Goal: Find contact information: Find contact information

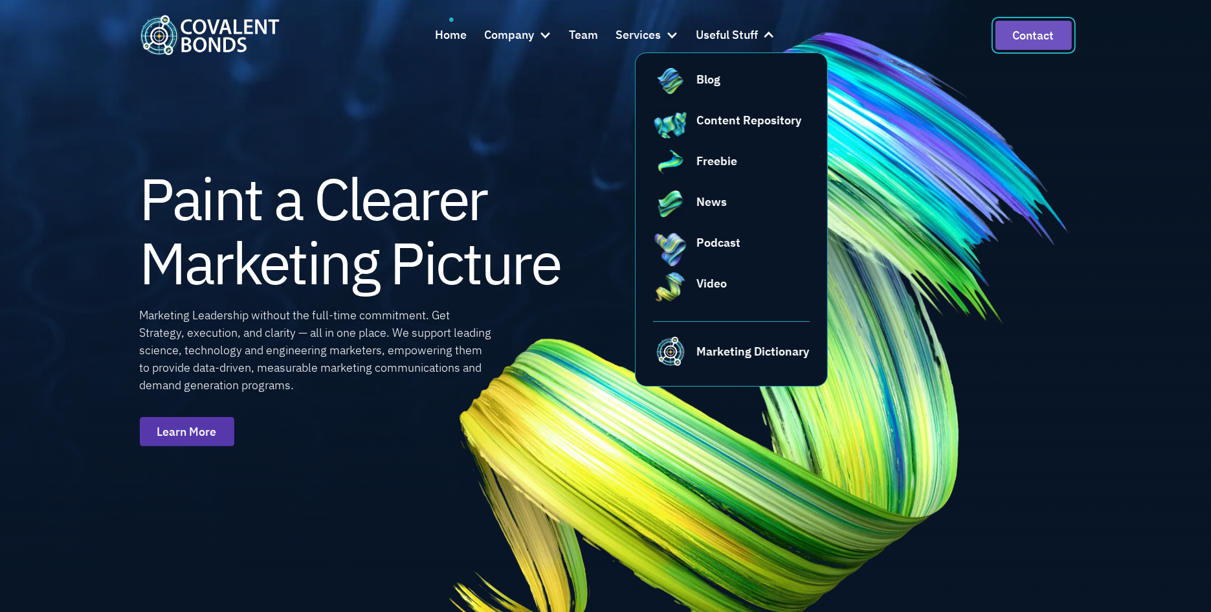
click at [1015, 32] on link "Contact" at bounding box center [1034, 35] width 76 height 29
